Goal: Transaction & Acquisition: Purchase product/service

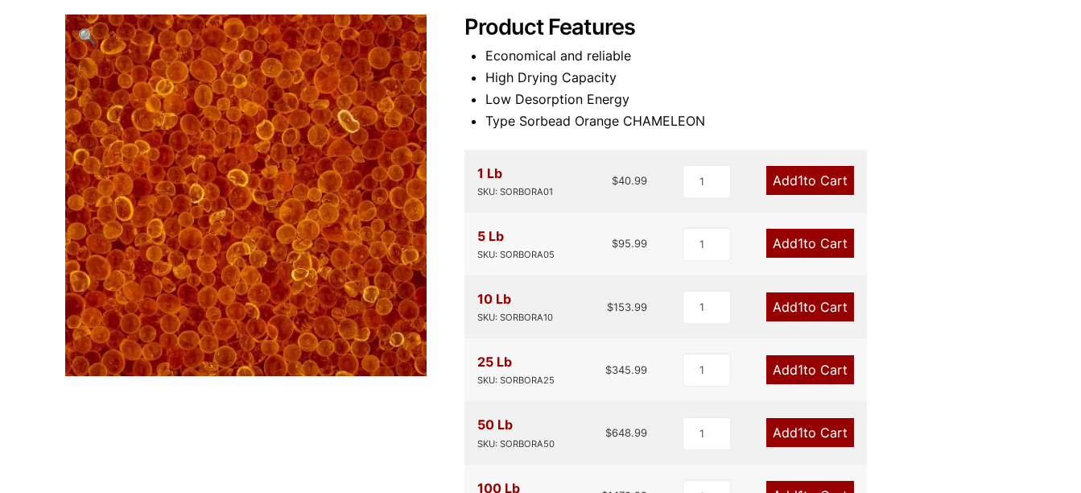
scroll to position [241, 0]
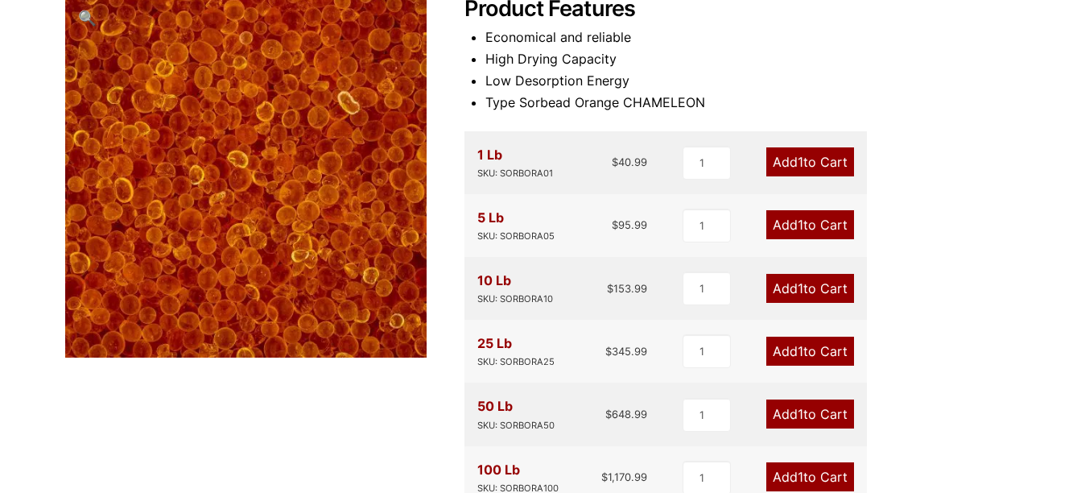
click at [798, 358] on span "1" at bounding box center [801, 351] width 6 height 16
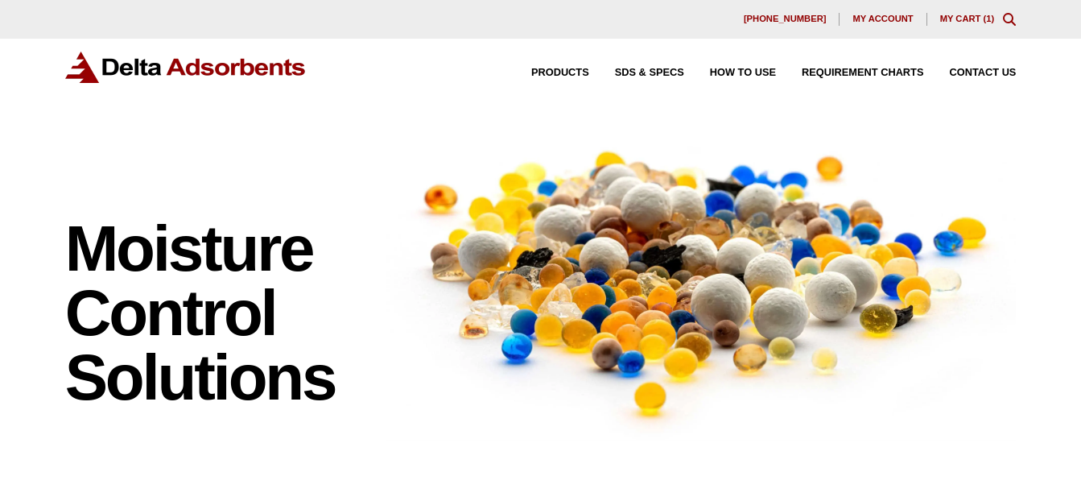
click at [992, 23] on link "My Cart ( 1 )" at bounding box center [967, 19] width 55 height 10
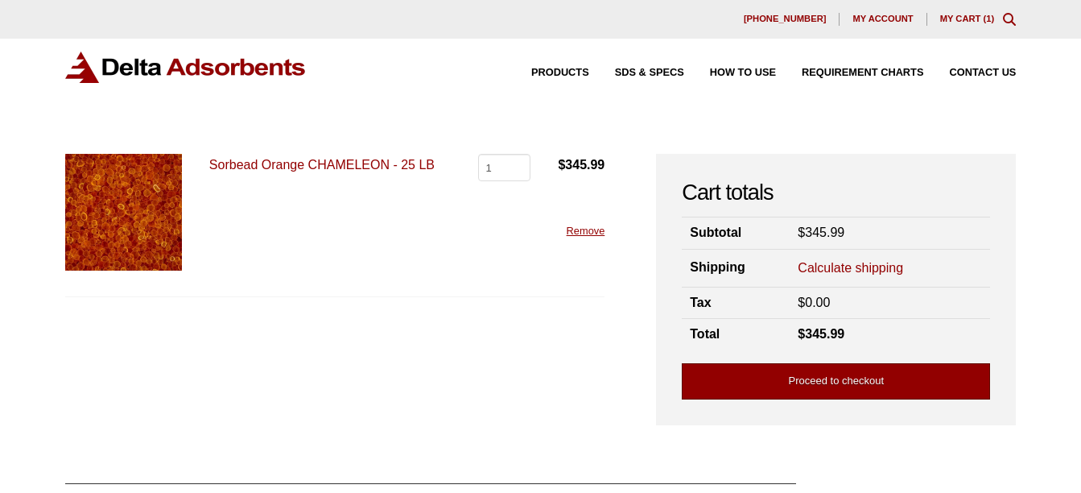
click at [831, 391] on link "Proceed to checkout" at bounding box center [836, 381] width 308 height 36
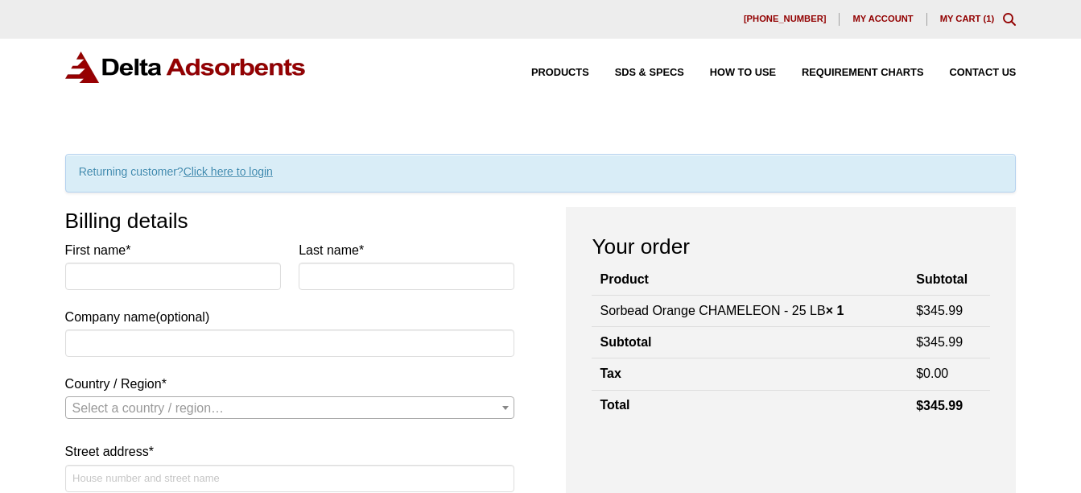
click at [883, 19] on span "My account" at bounding box center [882, 18] width 60 height 9
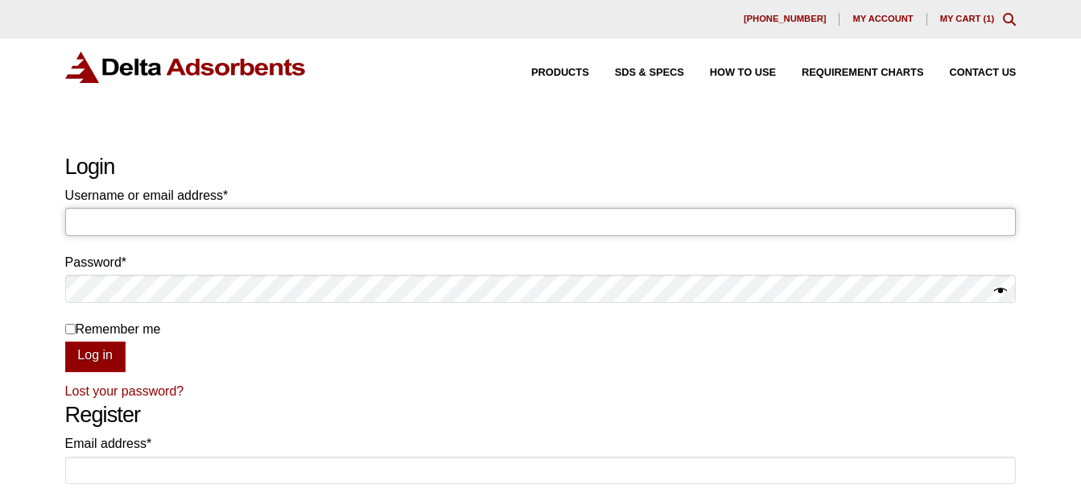
click at [144, 218] on input "Username or email address * Required" at bounding box center [540, 221] width 951 height 27
click at [366, 113] on div "Products SDS & SPECS How to Use Requirement Charts Contact Us" at bounding box center [540, 80] width 1081 height 83
click at [134, 233] on input "Username or email address * Required" at bounding box center [540, 221] width 951 height 27
type input "[EMAIL_ADDRESS][DOMAIN_NAME]"
click at [65, 341] on button "Log in" at bounding box center [95, 356] width 60 height 31
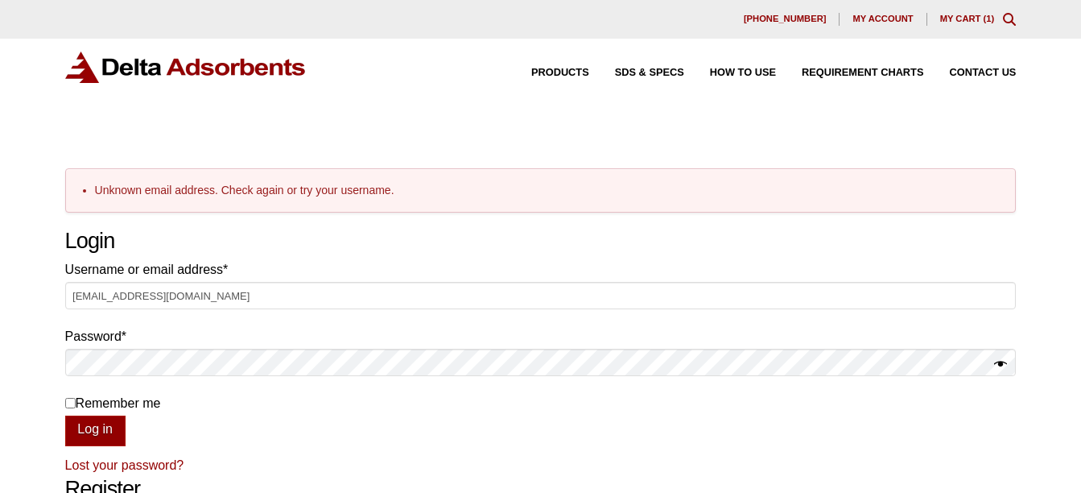
click at [134, 467] on link "Lost your password?" at bounding box center [124, 465] width 119 height 14
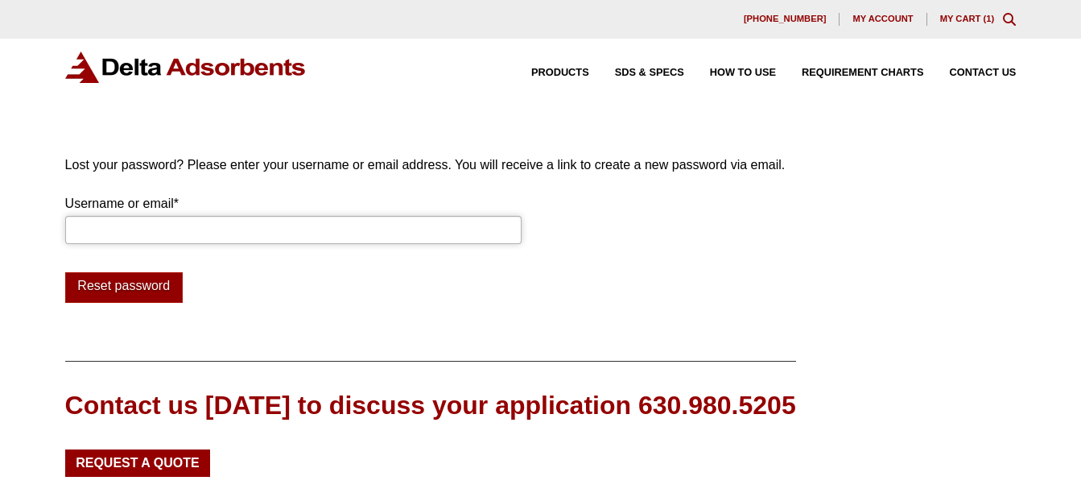
click at [113, 236] on input "Username or email * Required" at bounding box center [293, 229] width 456 height 27
type input "Purchasing@rdtech.net"
click at [133, 294] on button "Reset password" at bounding box center [124, 287] width 118 height 31
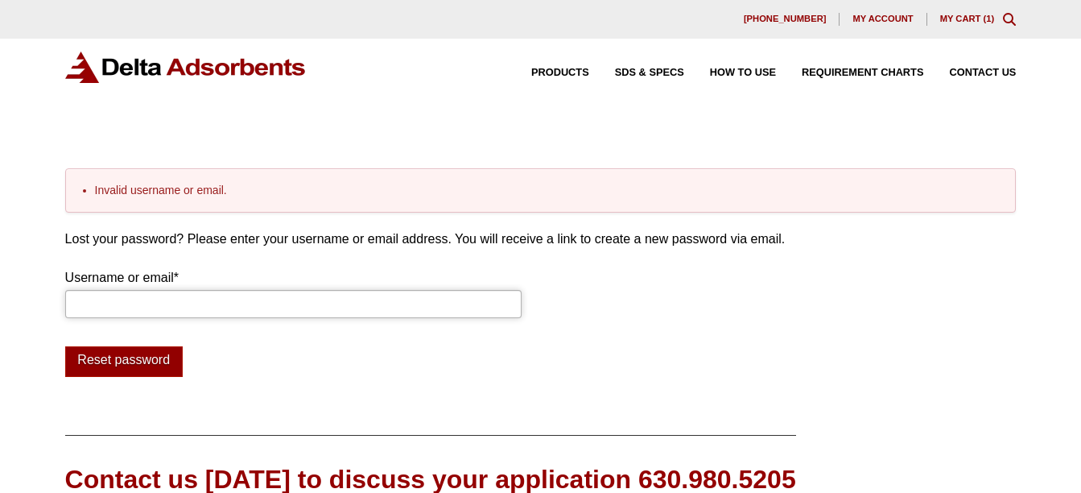
click at [132, 304] on input "Username or email * Required" at bounding box center [293, 303] width 456 height 27
type input "[EMAIL_ADDRESS][DOMAIN_NAME]"
click at [141, 369] on button "Reset password" at bounding box center [124, 361] width 118 height 31
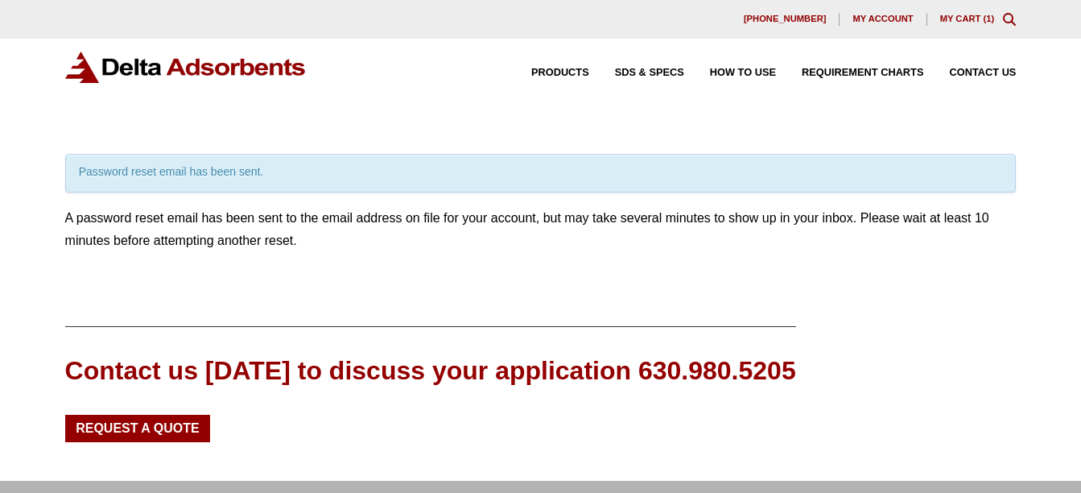
click at [208, 175] on div "Password reset email has been sent." at bounding box center [540, 173] width 951 height 39
click at [146, 173] on div "Password reset email has been sent." at bounding box center [540, 173] width 951 height 39
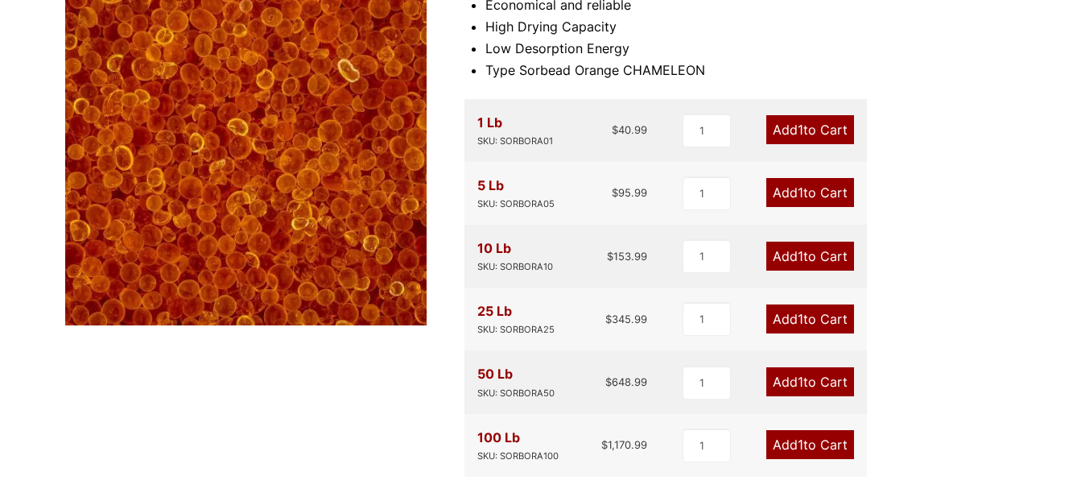
scroll to position [322, 0]
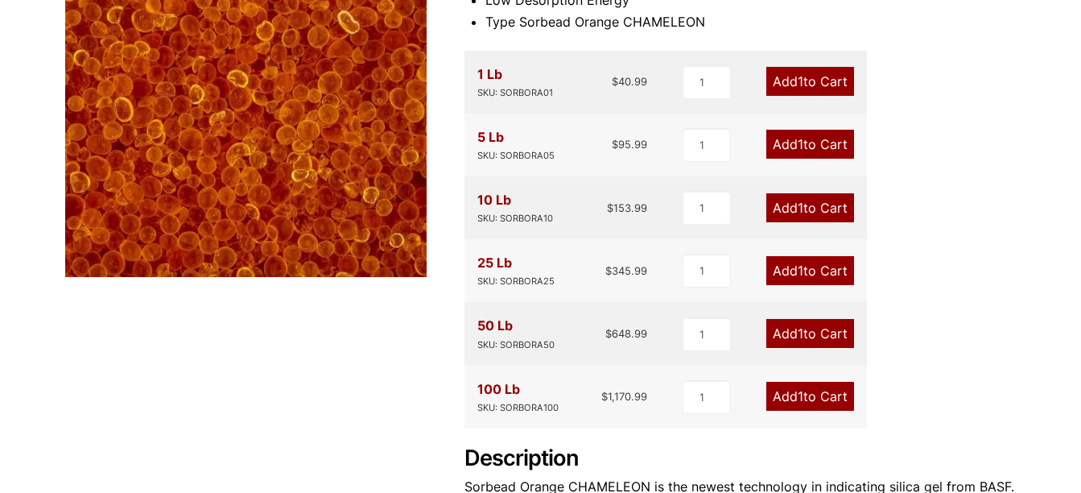
click at [813, 276] on link "Add 1 to Cart" at bounding box center [810, 270] width 88 height 29
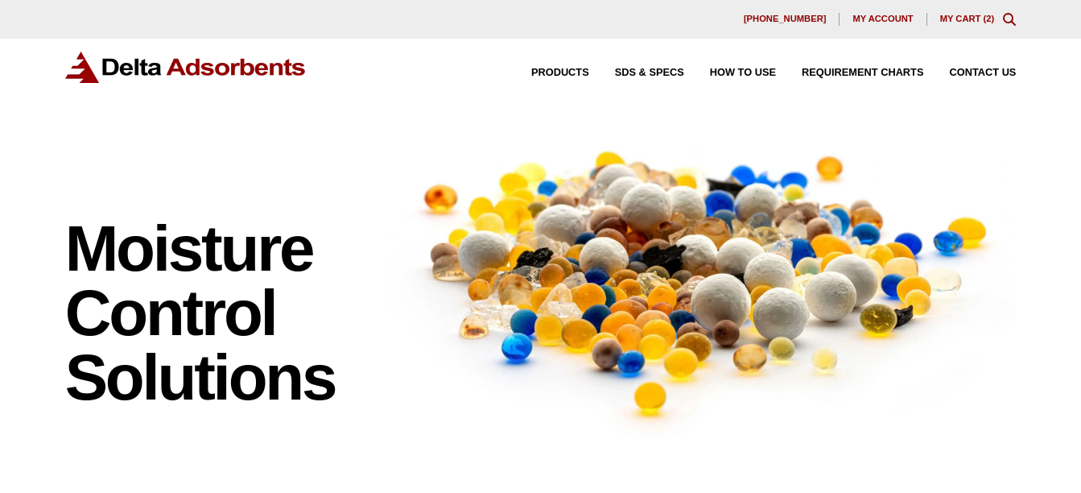
click at [983, 22] on link "My Cart ( 2 )" at bounding box center [967, 19] width 55 height 10
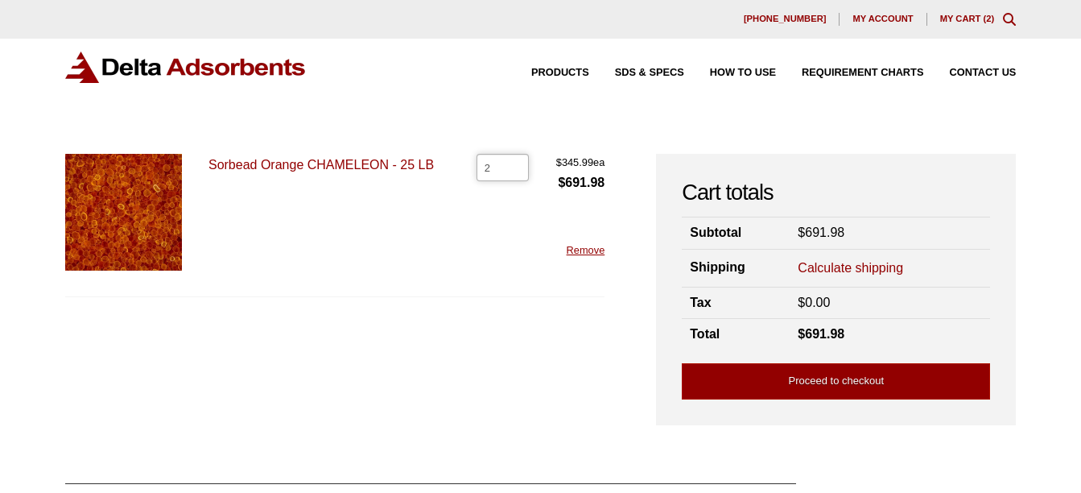
drag, startPoint x: 498, startPoint y: 169, endPoint x: 472, endPoint y: 169, distance: 26.6
click at [472, 169] on div "Sorbead Orange CHAMELEON - 25 LB Sorbead Orange CHAMELEON - 25 LB quantity 2 $ …" at bounding box center [335, 225] width 540 height 143
type input "1"
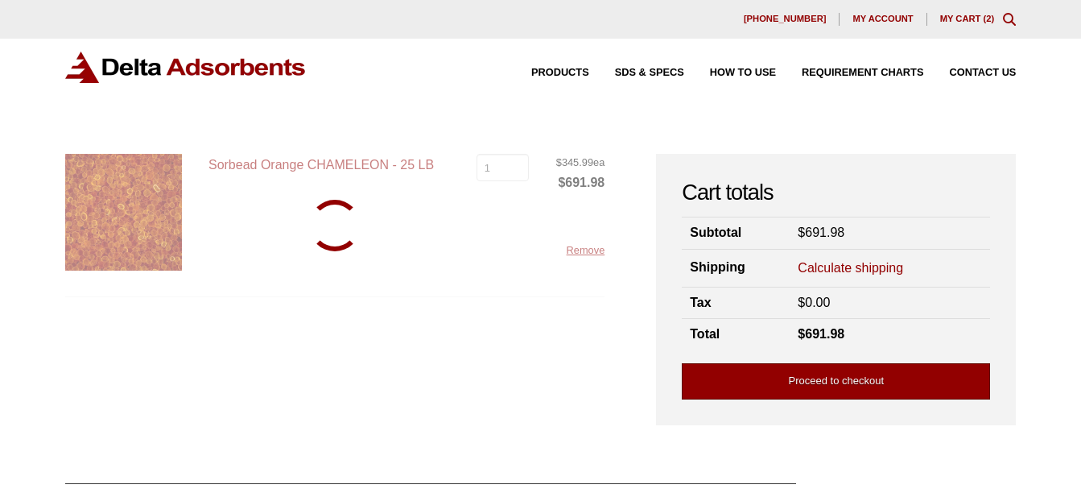
click at [819, 382] on link "Proceed to checkout" at bounding box center [836, 381] width 308 height 36
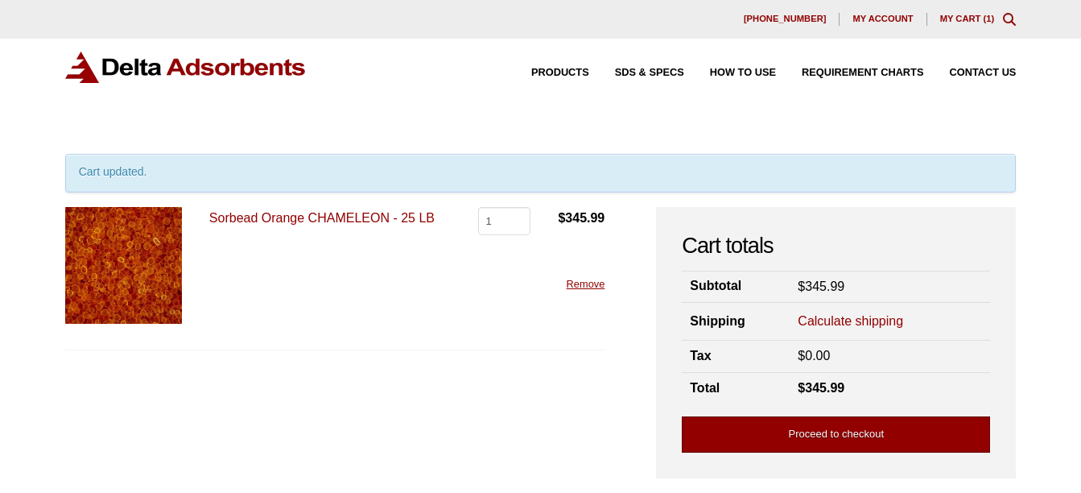
click at [829, 438] on link "Proceed to checkout" at bounding box center [836, 434] width 308 height 36
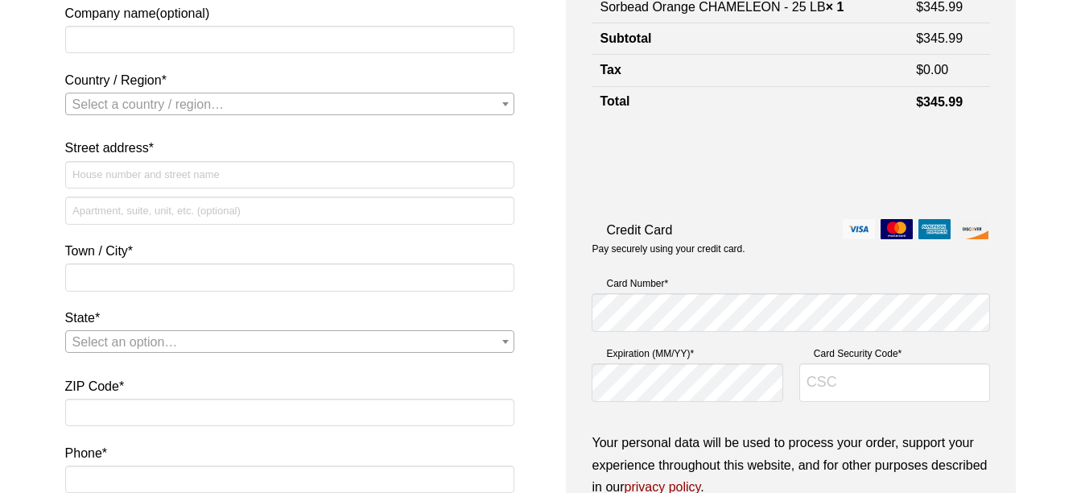
scroll to position [322, 0]
